Goal: Contribute content: Contribute content

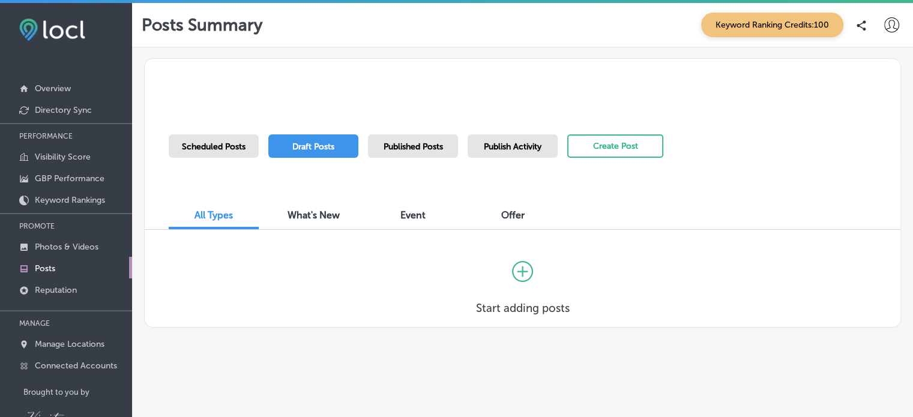
click at [895, 25] on icon at bounding box center [892, 24] width 15 height 15
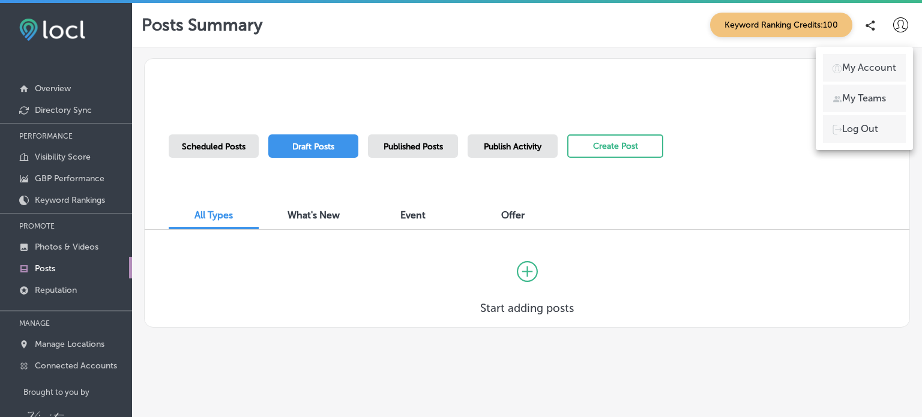
click at [313, 145] on div at bounding box center [461, 208] width 922 height 417
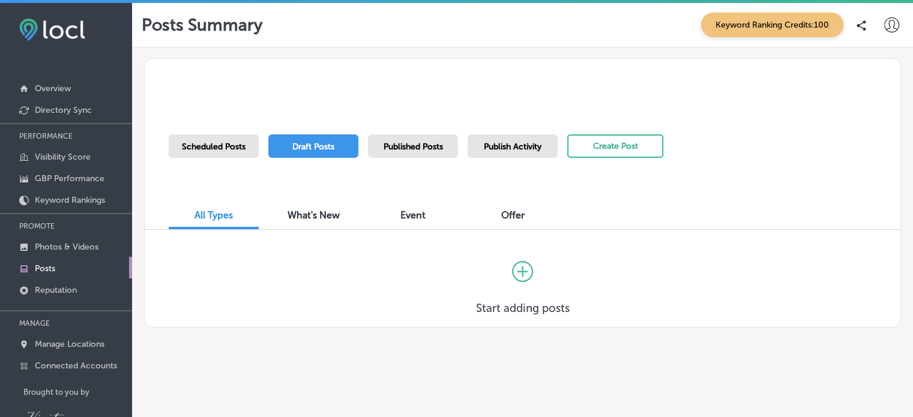
click at [202, 153] on div "Scheduled Posts" at bounding box center [214, 146] width 90 height 23
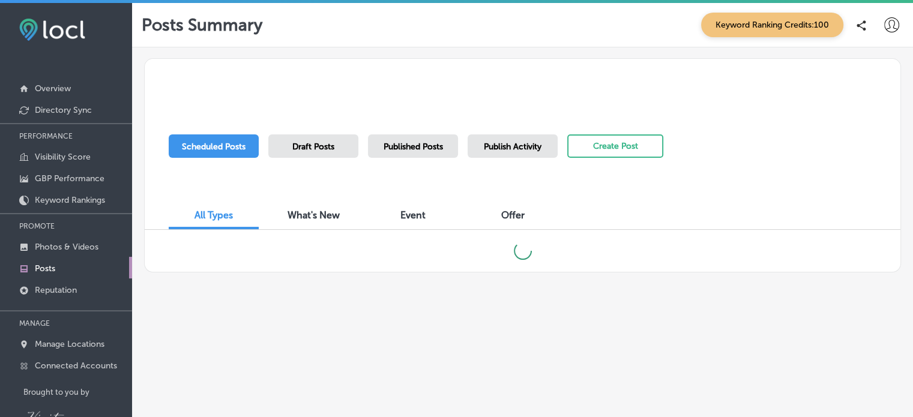
click at [527, 153] on div "Publish Activity" at bounding box center [513, 146] width 90 height 23
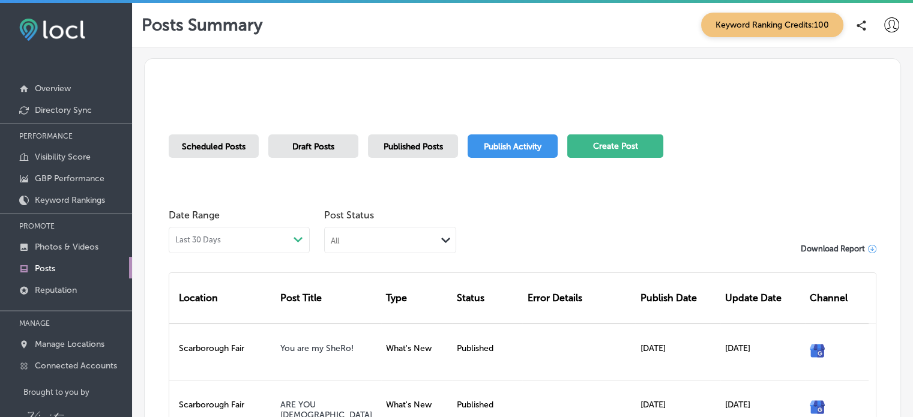
click at [625, 146] on button "Create Post" at bounding box center [616, 146] width 96 height 23
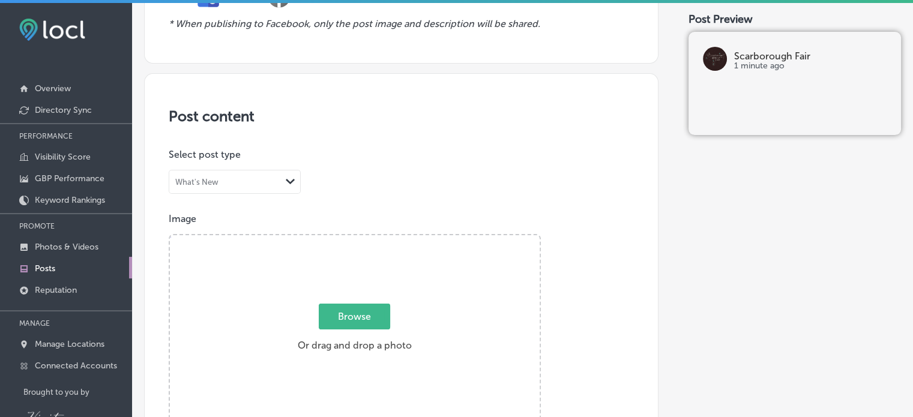
scroll to position [218, 0]
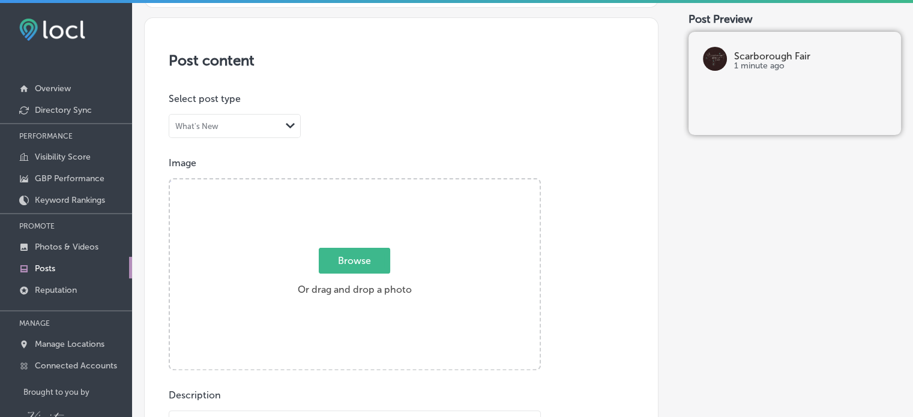
click at [358, 260] on span "Browse" at bounding box center [354, 261] width 71 height 26
click at [358, 183] on input "Browse Or drag and drop a photo" at bounding box center [355, 182] width 370 height 4
type input "C:\fakepath\e259dce7-49f9-8c9a-7194-eba7ed13ac96.jpeg"
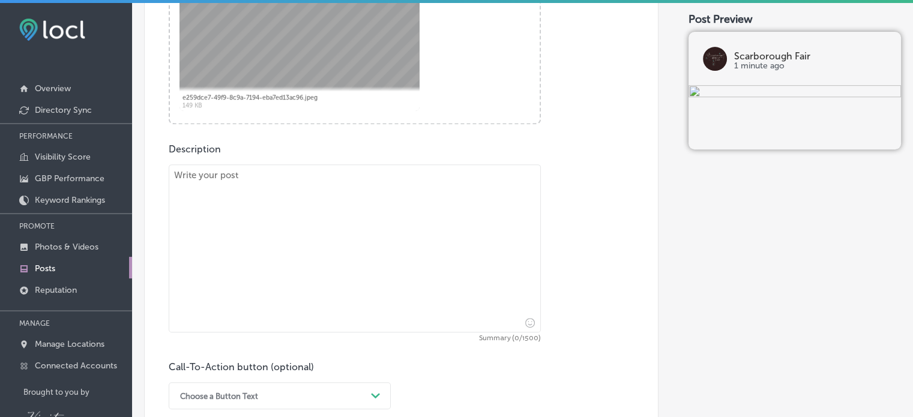
scroll to position [475, 0]
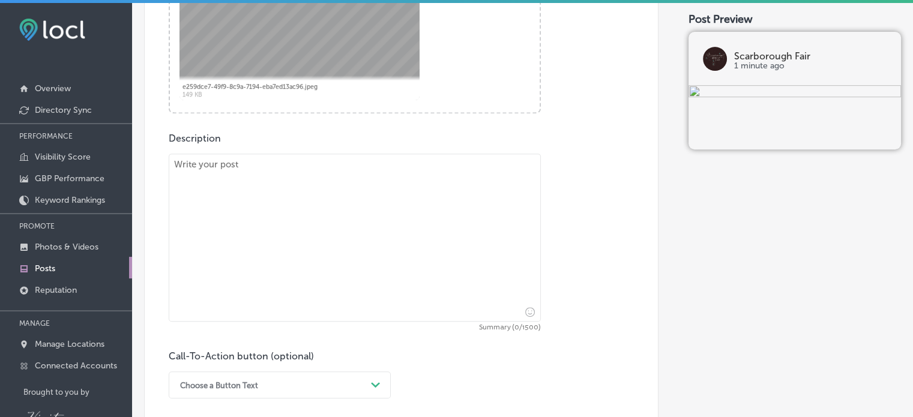
click at [196, 190] on textarea at bounding box center [355, 238] width 372 height 168
paste textarea "Velvet Earth - by [PERSON_NAME] [URL][DOMAIN_NAME] #velvetearth #tinagivens #ch…"
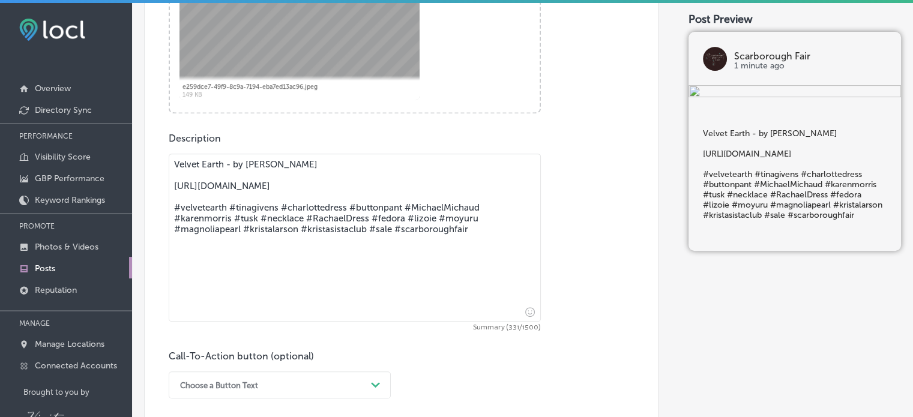
drag, startPoint x: 392, startPoint y: 196, endPoint x: 171, endPoint y: 187, distance: 220.6
click at [171, 187] on textarea "Velvet Earth - by [PERSON_NAME] [URL][DOMAIN_NAME] #velvetearth #tinagivens #ch…" at bounding box center [355, 238] width 372 height 168
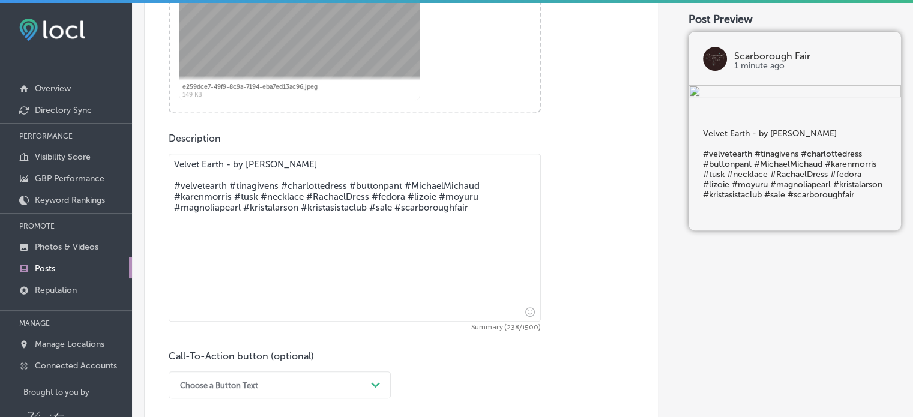
drag, startPoint x: 470, startPoint y: 206, endPoint x: 146, endPoint y: 187, distance: 324.9
click at [146, 187] on div "Post content Select location(s) Select post type What's New Path Created with S…" at bounding box center [401, 101] width 515 height 682
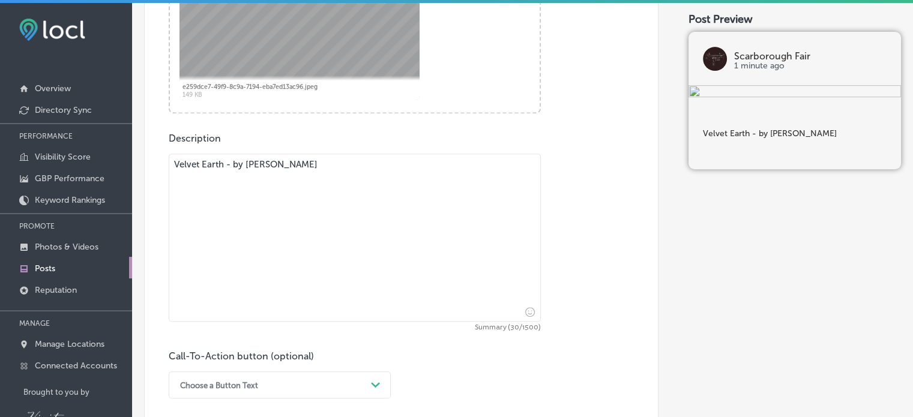
type textarea "Velvet Earth - by [PERSON_NAME]"
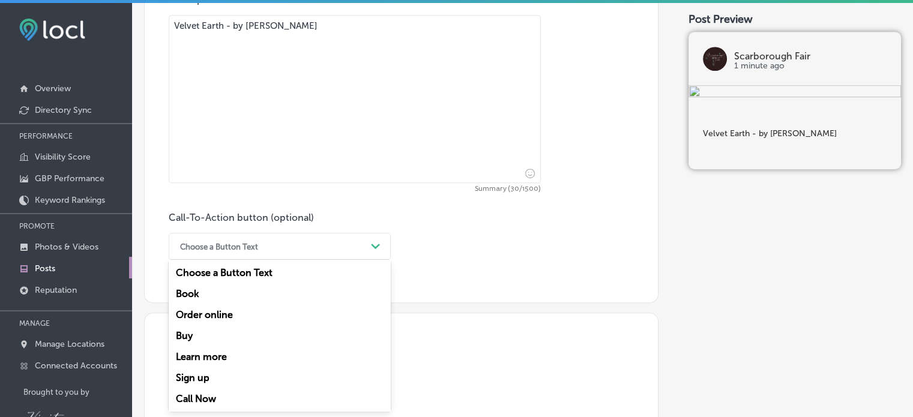
click at [377, 260] on div "option Sign up focused, 6 of 7. 7 results available. Use Up and Down to choose …" at bounding box center [280, 246] width 222 height 27
click at [217, 355] on div "Learn more" at bounding box center [280, 357] width 222 height 21
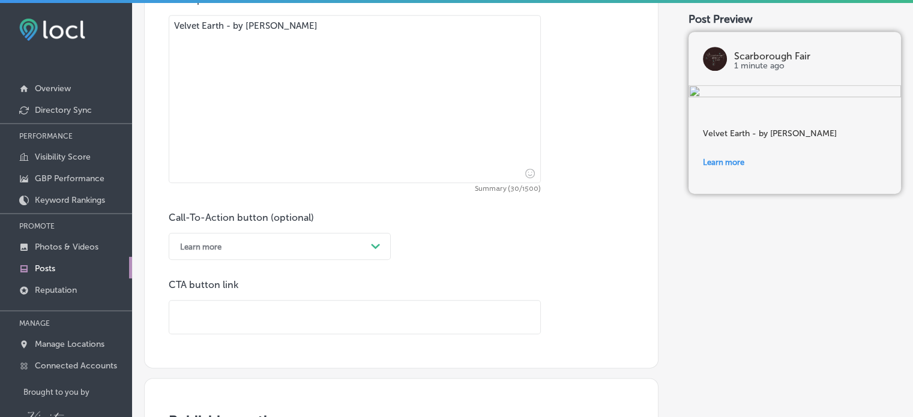
click at [204, 316] on input "text" at bounding box center [354, 317] width 371 height 33
paste input "[URL][DOMAIN_NAME]"
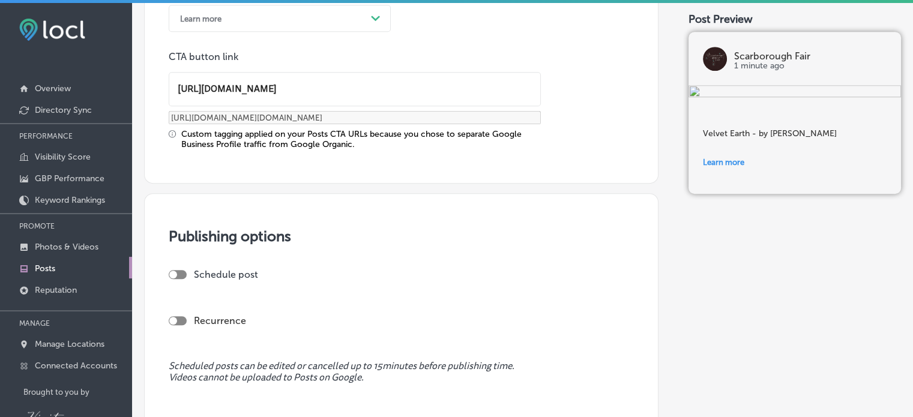
scroll to position [926, 0]
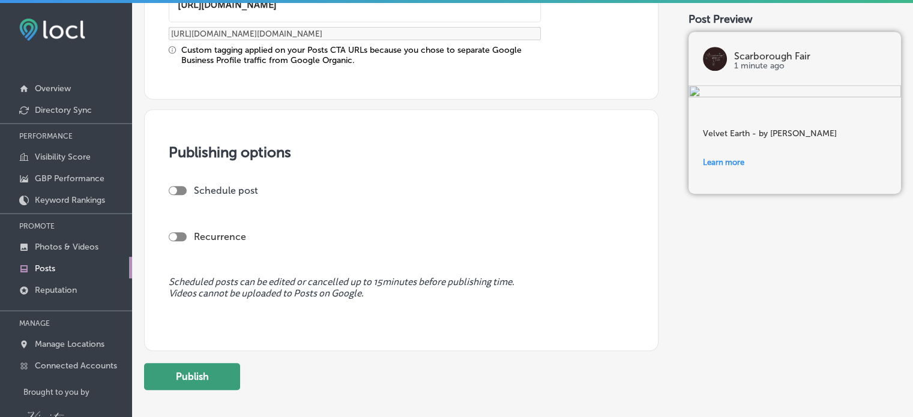
type input "[URL][DOMAIN_NAME]"
click at [185, 372] on button "Publish" at bounding box center [192, 376] width 96 height 27
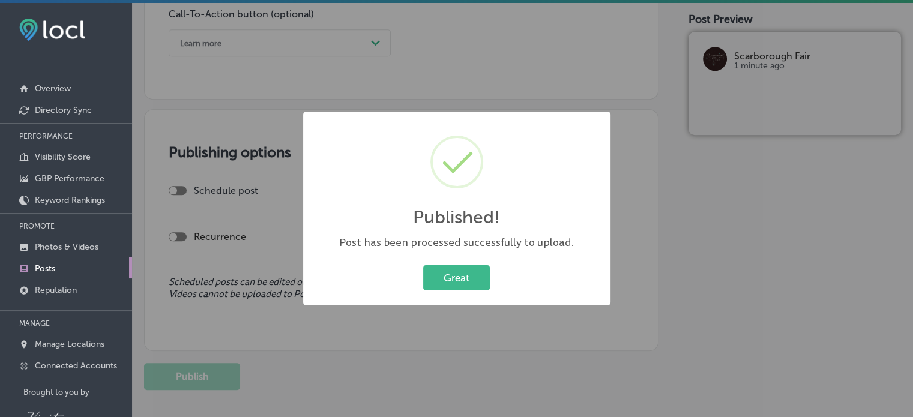
scroll to position [818, 0]
click at [459, 272] on button "Great" at bounding box center [456, 277] width 67 height 25
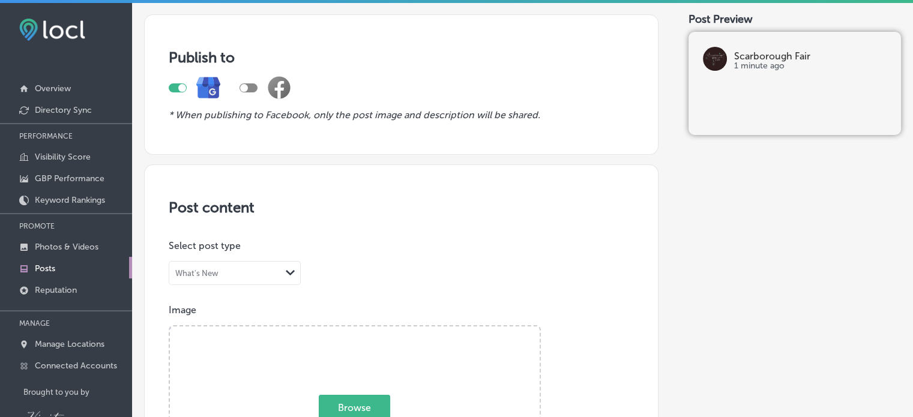
scroll to position [94, 0]
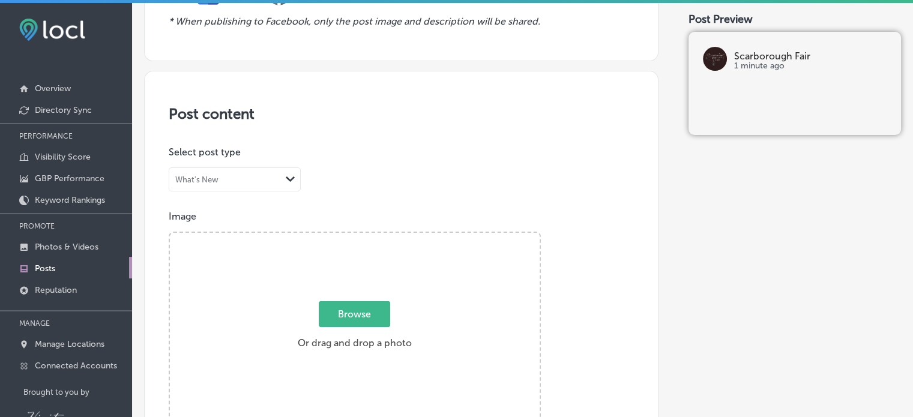
scroll to position [0, 0]
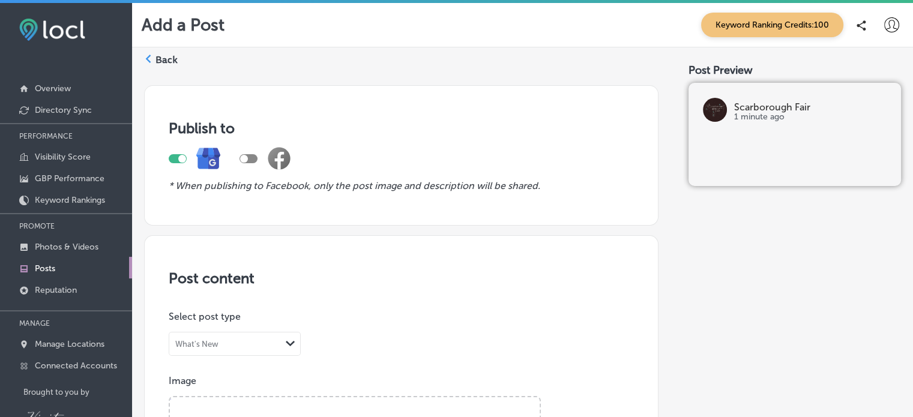
click at [38, 273] on p "Posts" at bounding box center [45, 269] width 20 height 10
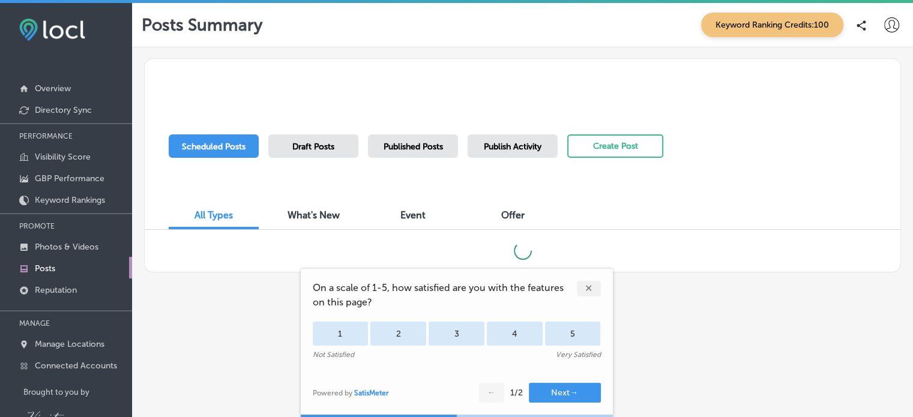
click at [304, 150] on span "Draft Posts" at bounding box center [313, 147] width 42 height 10
click at [589, 289] on div "✕" at bounding box center [589, 289] width 24 height 16
